Goal: Information Seeking & Learning: Learn about a topic

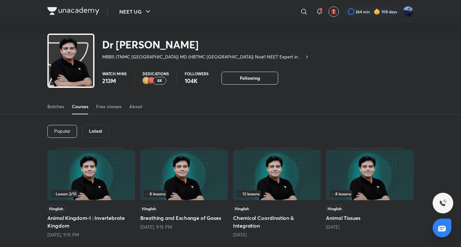
click at [195, 206] on div "Hinglish" at bounding box center [184, 208] width 88 height 7
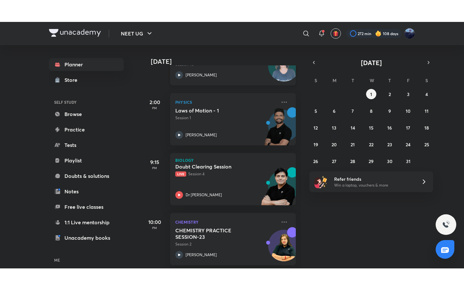
scroll to position [136, 0]
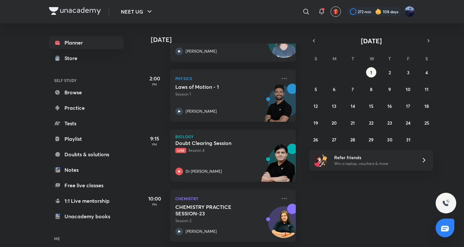
click at [260, 158] on img at bounding box center [277, 165] width 35 height 44
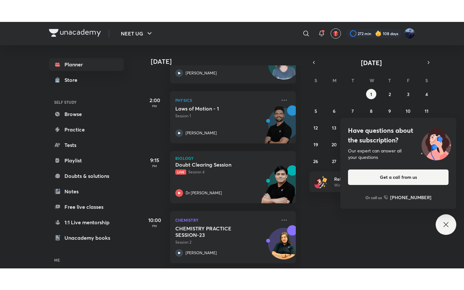
scroll to position [93, 0]
